Goal: Task Accomplishment & Management: Complete application form

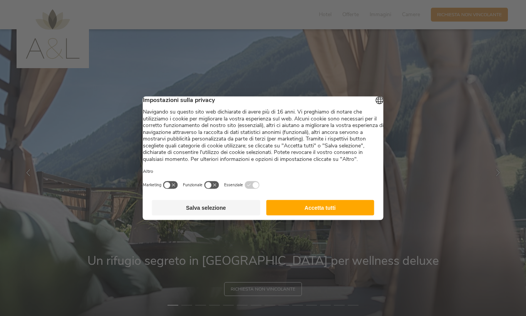
click at [339, 215] on button "Accetta tutti" at bounding box center [320, 207] width 108 height 15
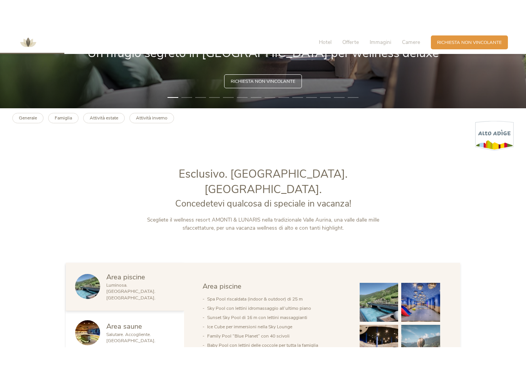
scroll to position [240, 0]
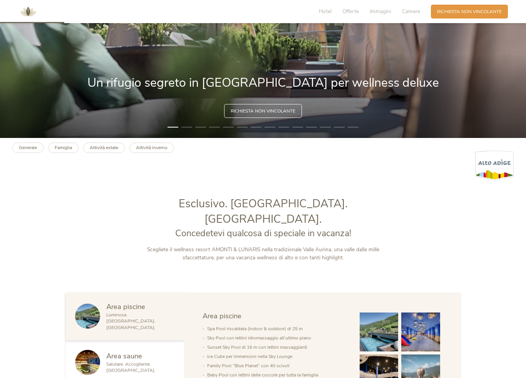
click at [284, 111] on span "Richiesta non vincolante" at bounding box center [263, 111] width 65 height 7
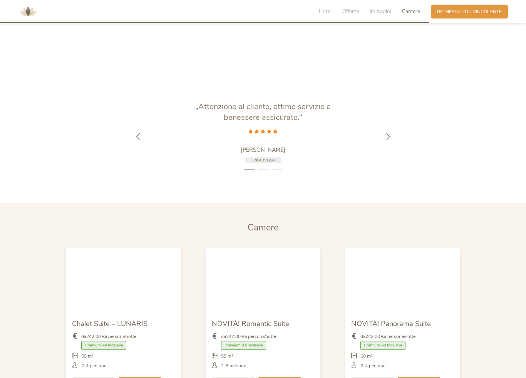
scroll to position [1969, 0]
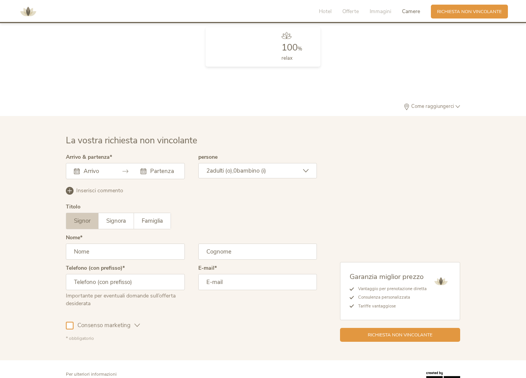
click at [125, 168] on icon at bounding box center [125, 171] width 6 height 6
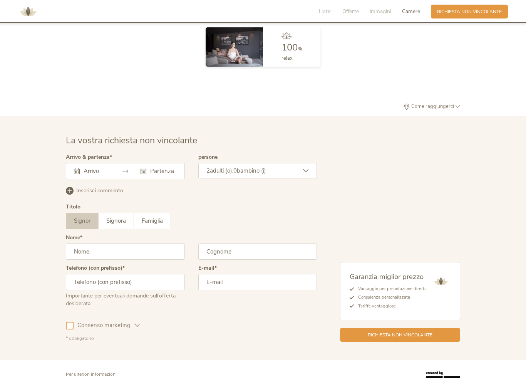
click at [87, 167] on input "text" at bounding box center [96, 171] width 28 height 8
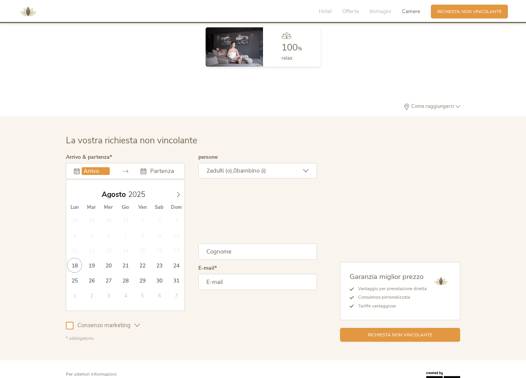
click at [174, 187] on span at bounding box center [178, 192] width 13 height 11
type input "26.09.2025"
type input "28.09.2025"
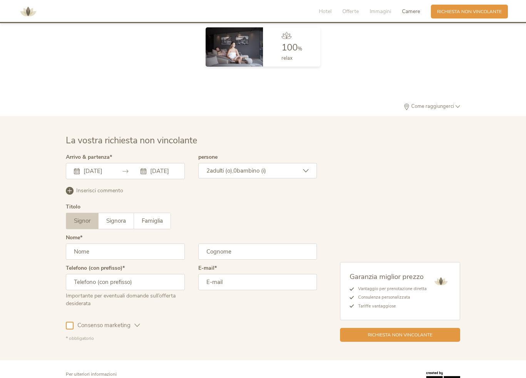
click at [166, 167] on input "28.09.2025" at bounding box center [162, 171] width 28 height 8
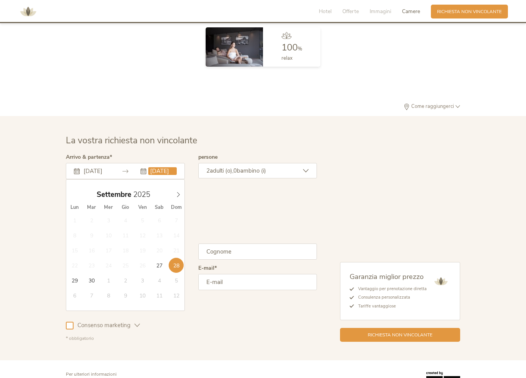
click at [161, 167] on input "28.09.2025" at bounding box center [162, 171] width 28 height 8
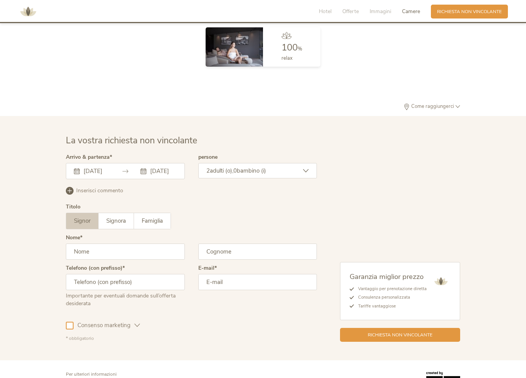
click at [165, 167] on input "28.09.2025" at bounding box center [162, 171] width 28 height 8
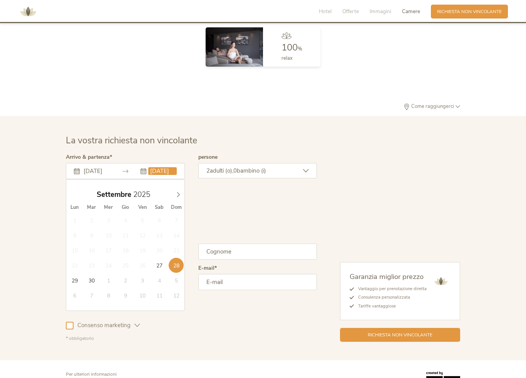
scroll to position [1969, 0]
click at [307, 163] on div "2 adulti (o), 0 bambino (i)" at bounding box center [257, 170] width 119 height 15
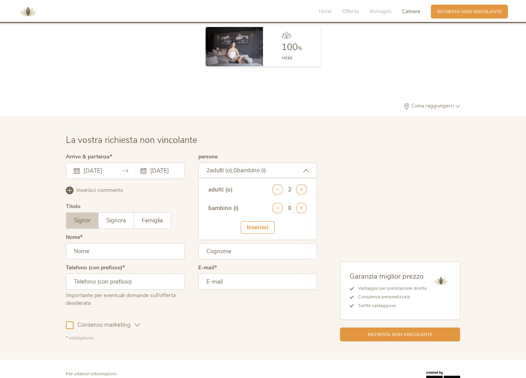
click at [158, 228] on div at bounding box center [191, 247] width 255 height 191
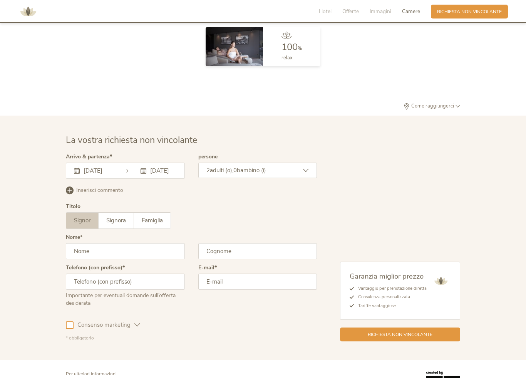
click at [121, 216] on span "Signora" at bounding box center [116, 220] width 20 height 8
click at [158, 243] on input "text" at bounding box center [125, 251] width 119 height 16
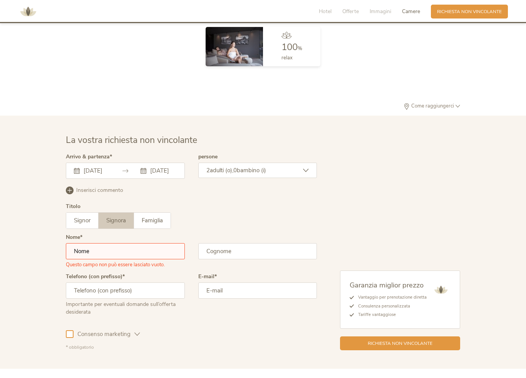
type input "arch.bonalumivalter@gmail.com"
type input "Bonalumi"
type input "Valter"
click at [64, 310] on div "La vostra richiesta non vincolante Arrivo & partenza 26.09.2025 28.09.2025 Sett…" at bounding box center [263, 242] width 407 height 216
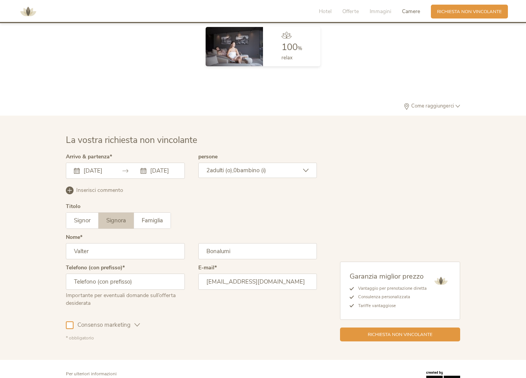
click at [430, 316] on span "Richiesta non vincolante" at bounding box center [400, 334] width 65 height 7
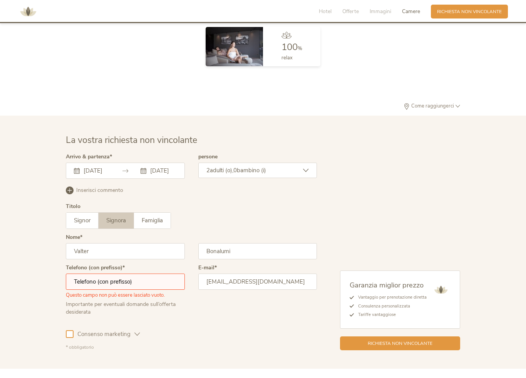
scroll to position [1978, 0]
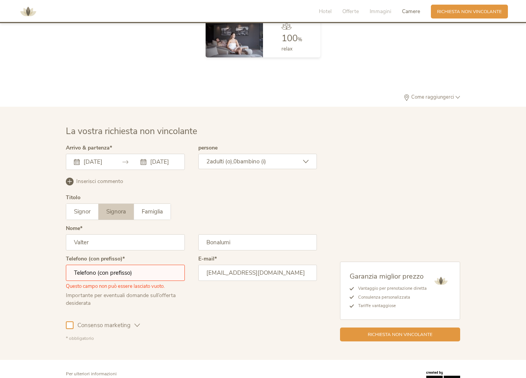
click at [145, 265] on input "text" at bounding box center [125, 273] width 119 height 16
type input "3488907233"
click at [87, 316] on span "Consenso marketing" at bounding box center [104, 325] width 61 height 8
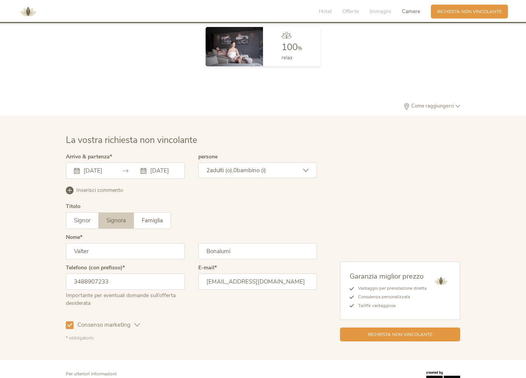
click at [419, 316] on span "Richiesta non vincolante" at bounding box center [400, 334] width 65 height 7
